Goal: Task Accomplishment & Management: Manage account settings

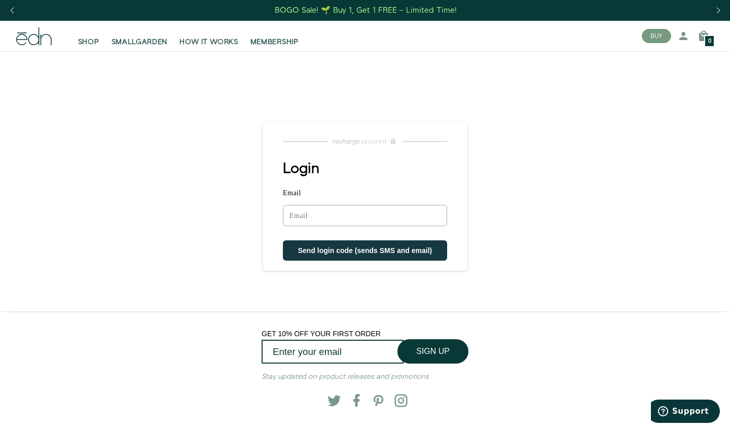
click at [305, 210] on input "Email" at bounding box center [365, 215] width 164 height 21
type input "[EMAIL_ADDRESS][PERSON_NAME][DOMAIN_NAME]"
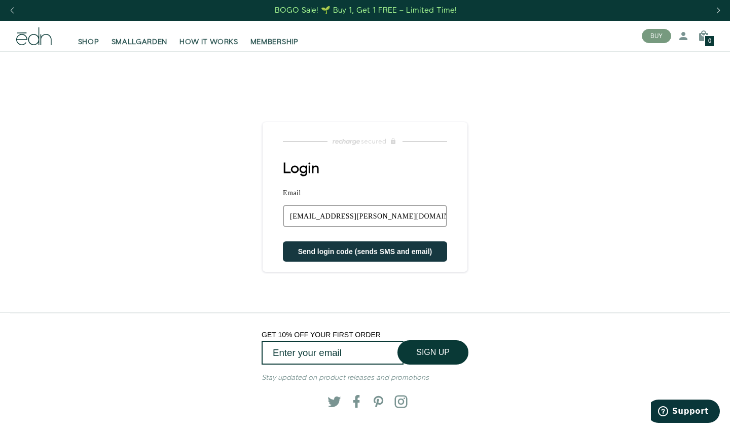
click at [298, 210] on span "Send login code (sends SMS and email)" at bounding box center [365, 252] width 134 height 8
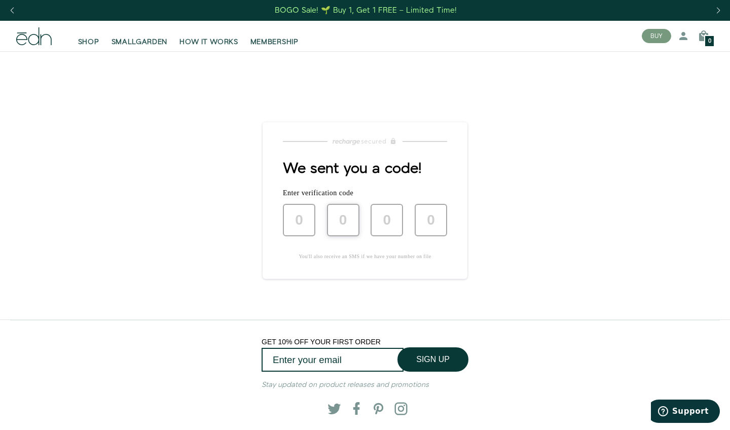
type input "3"
type input "4"
type input "0"
type input "4"
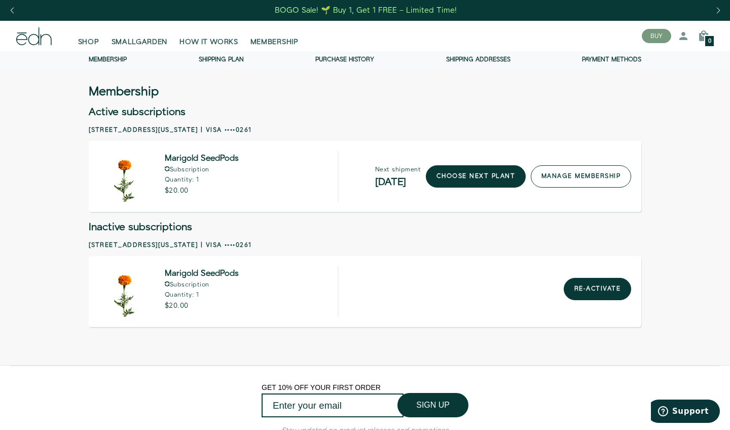
click at [553, 176] on link "manage membership" at bounding box center [581, 176] width 100 height 22
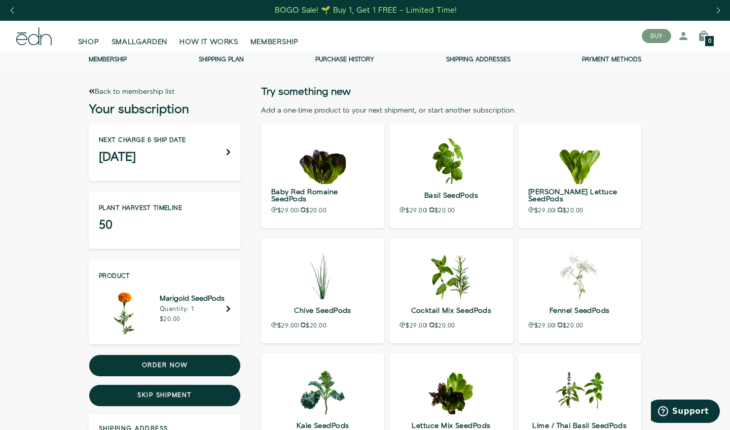
click at [226, 151] on div "Next charge & ship date September 06" at bounding box center [165, 152] width 152 height 58
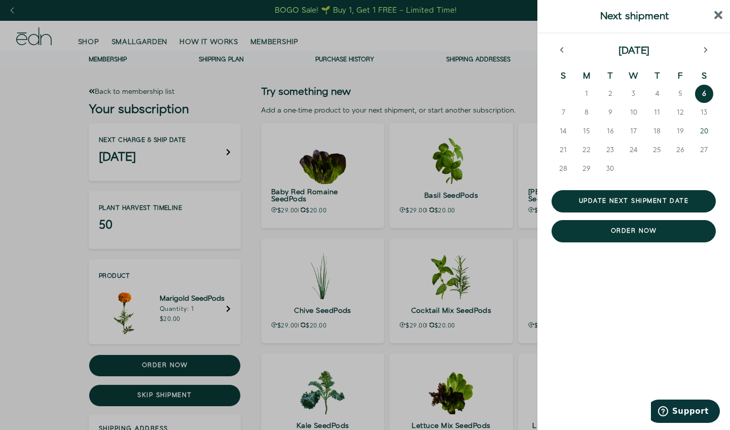
click at [705, 131] on span "20" at bounding box center [704, 131] width 8 height 10
click at [612, 166] on span "30" at bounding box center [611, 169] width 8 height 10
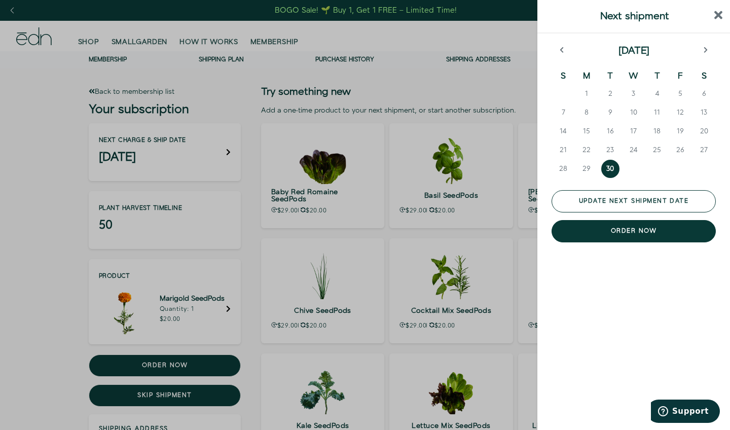
click at [605, 197] on button "Update next shipment date" at bounding box center [634, 201] width 164 height 22
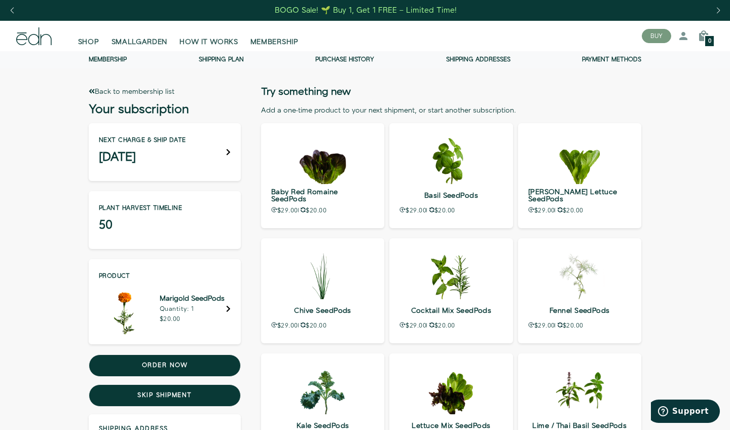
click at [684, 193] on div "Membership Membership Shipping Plan Purchase history Shipping addresses Payment…" at bounding box center [365, 406] width 730 height 710
